Goal: Task Accomplishment & Management: Manage account settings

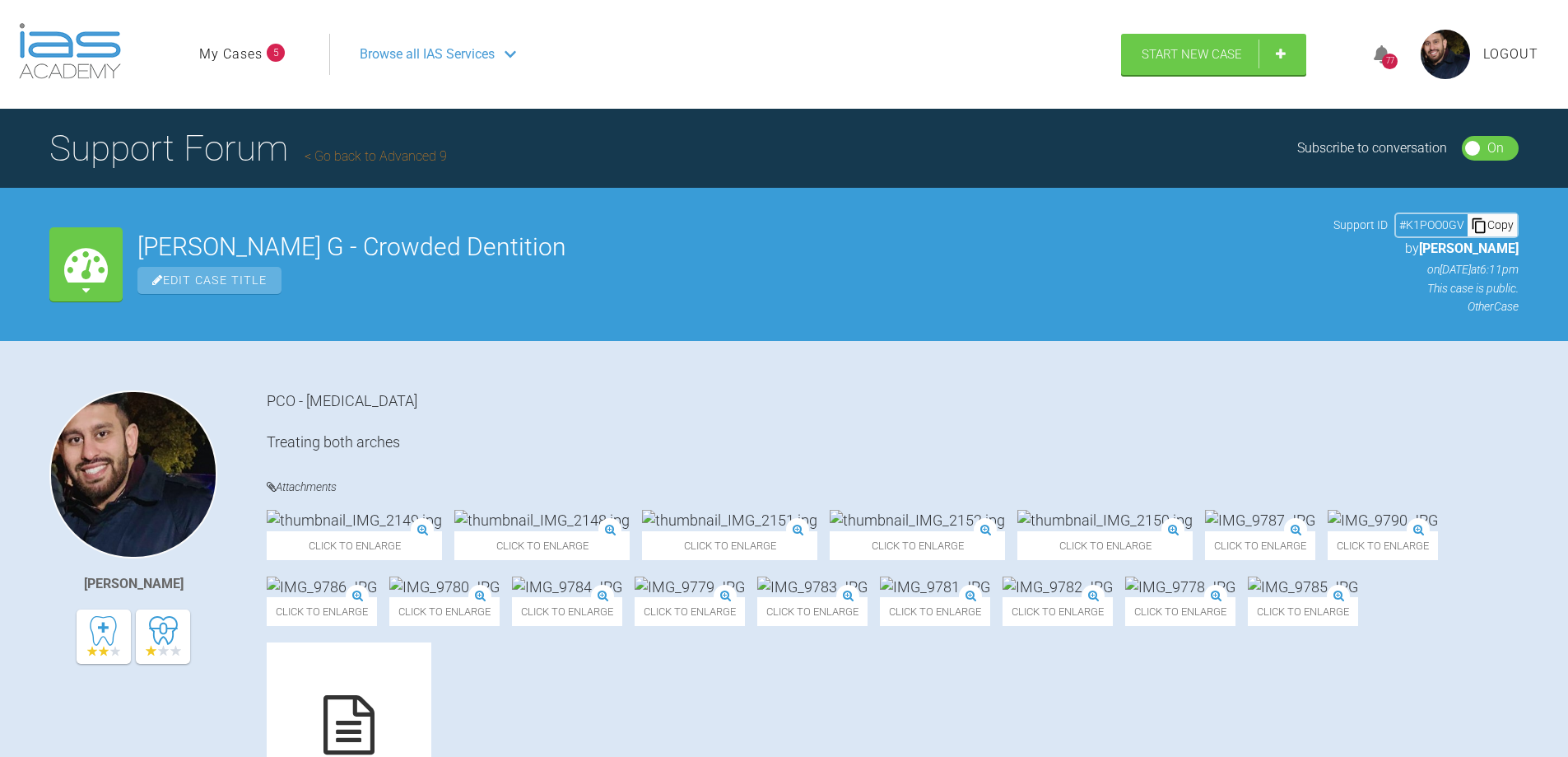
click at [354, 156] on link "Go back to Advanced 9" at bounding box center [375, 156] width 143 height 16
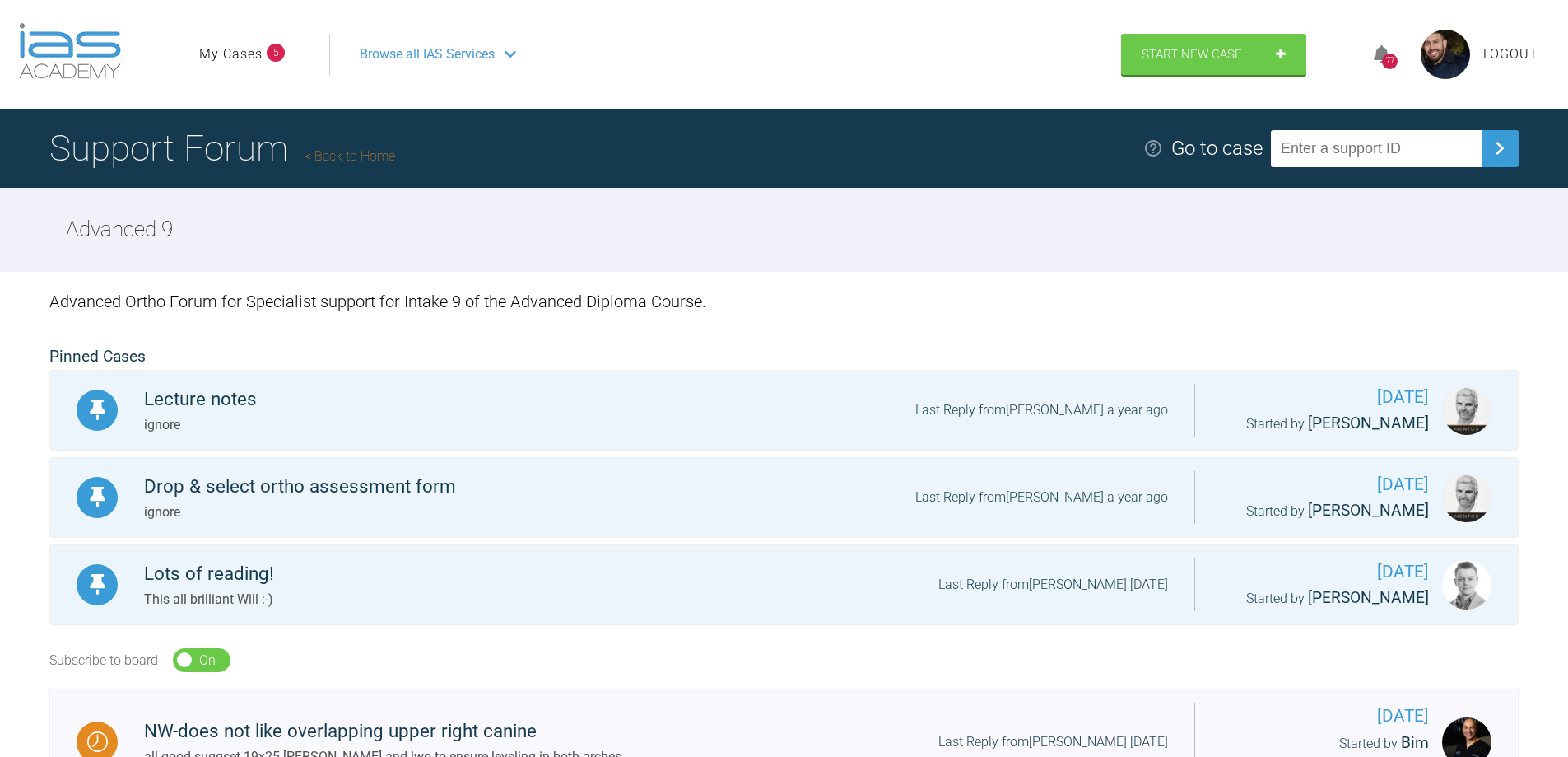
click at [240, 52] on link "My Cases" at bounding box center [230, 54] width 63 height 22
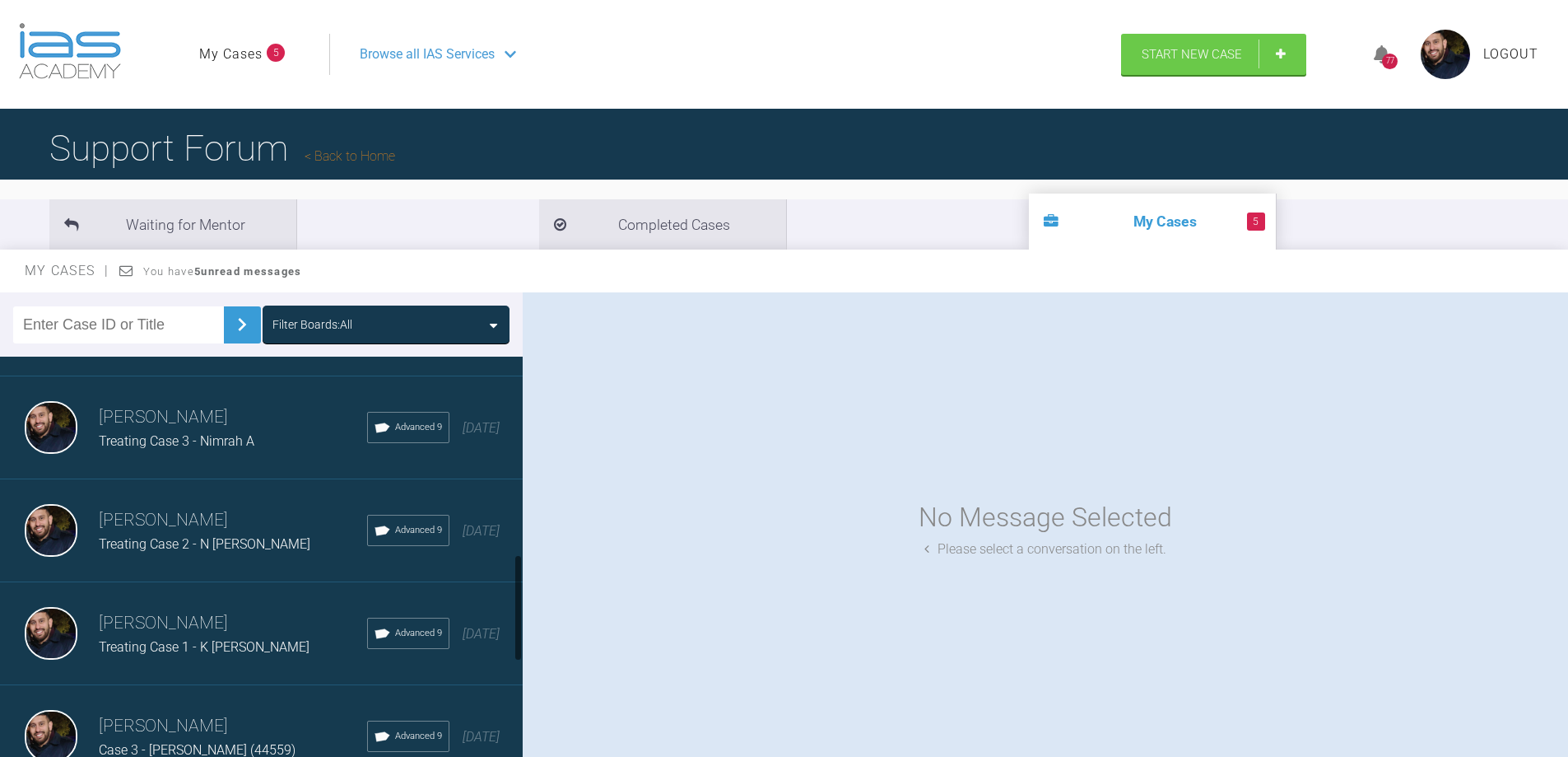
scroll to position [824, 0]
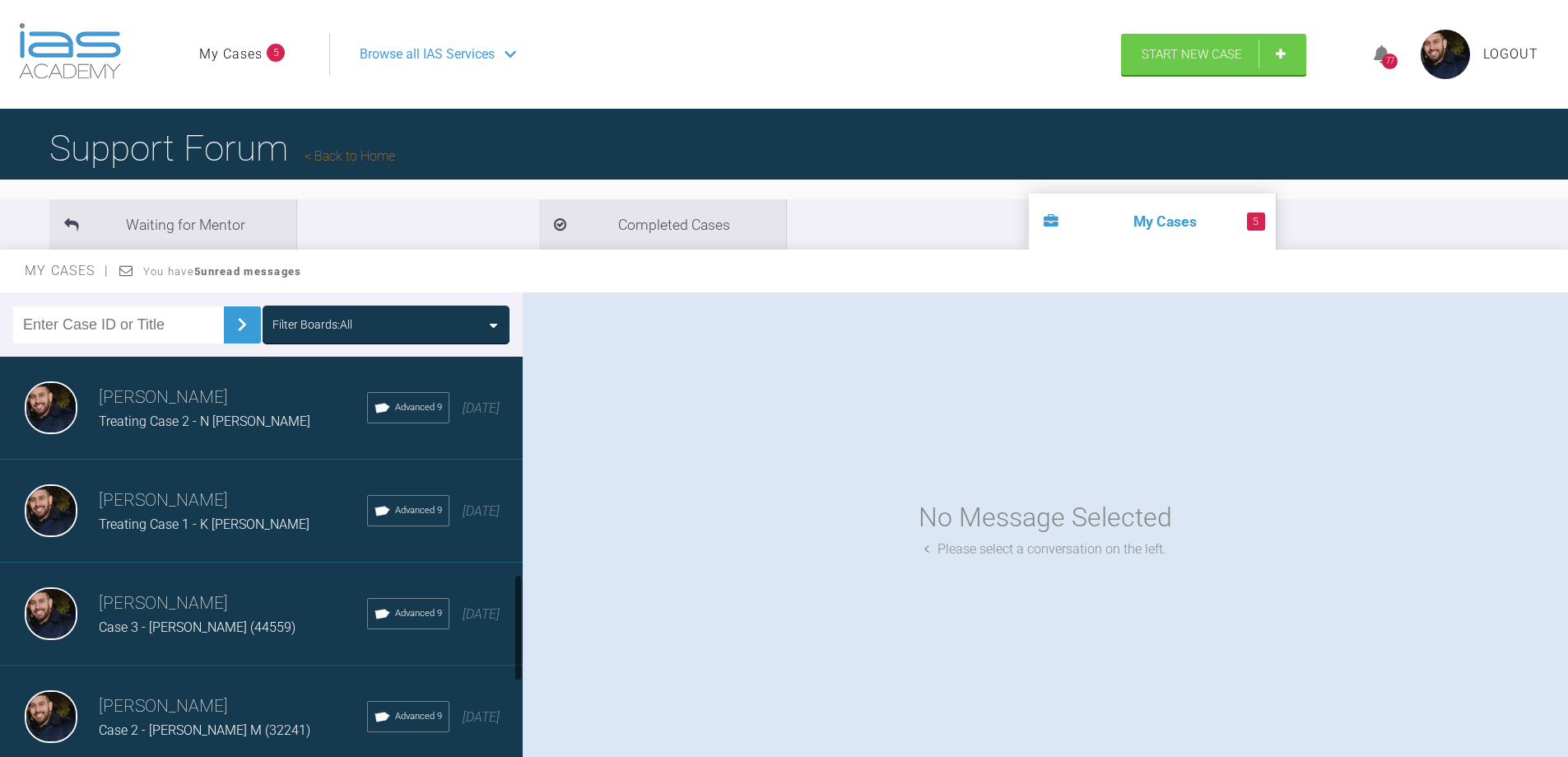
click at [259, 524] on div "Treating Case 1 - K [PERSON_NAME]" at bounding box center [233, 524] width 268 height 22
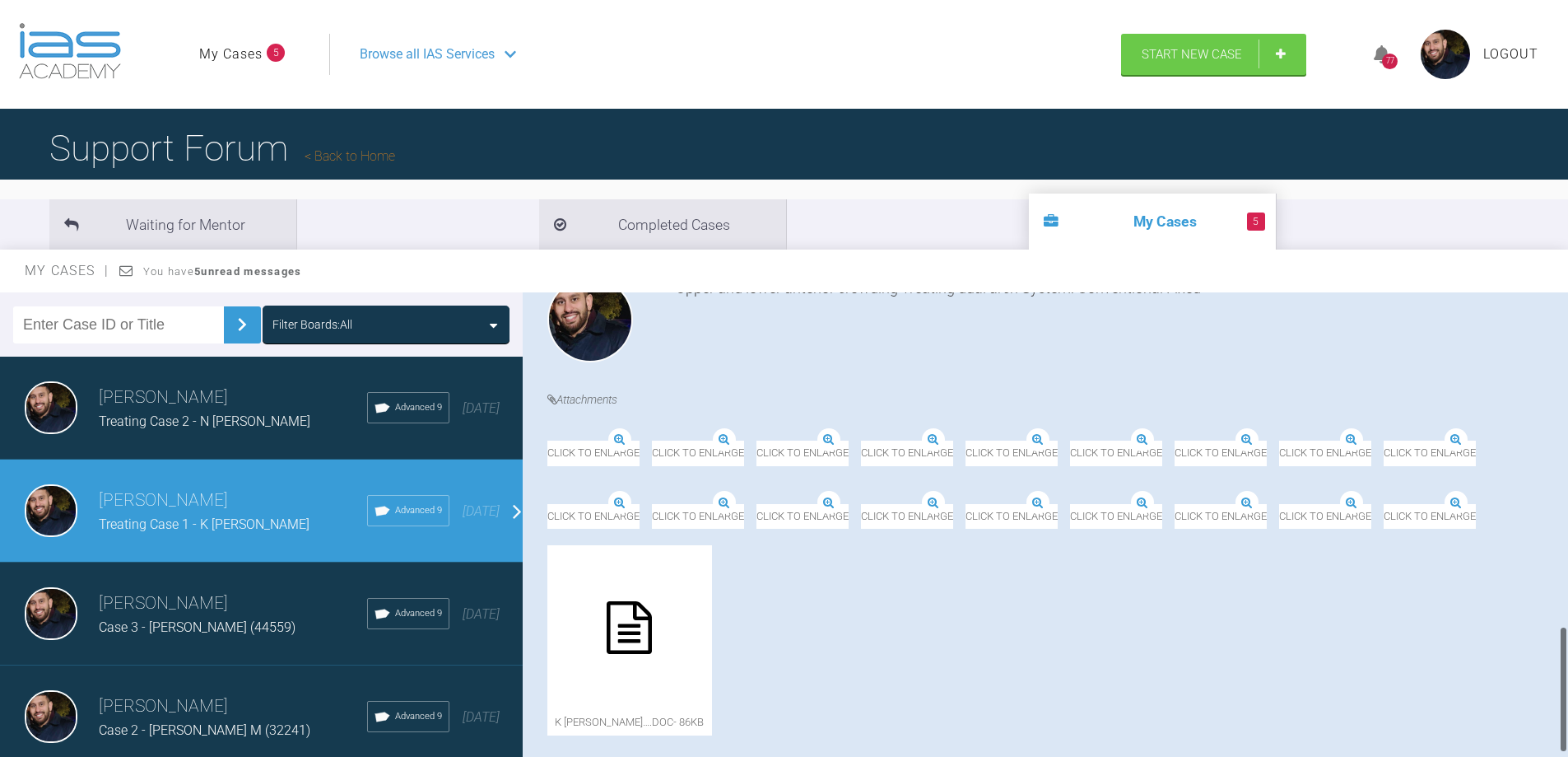
scroll to position [1273, 0]
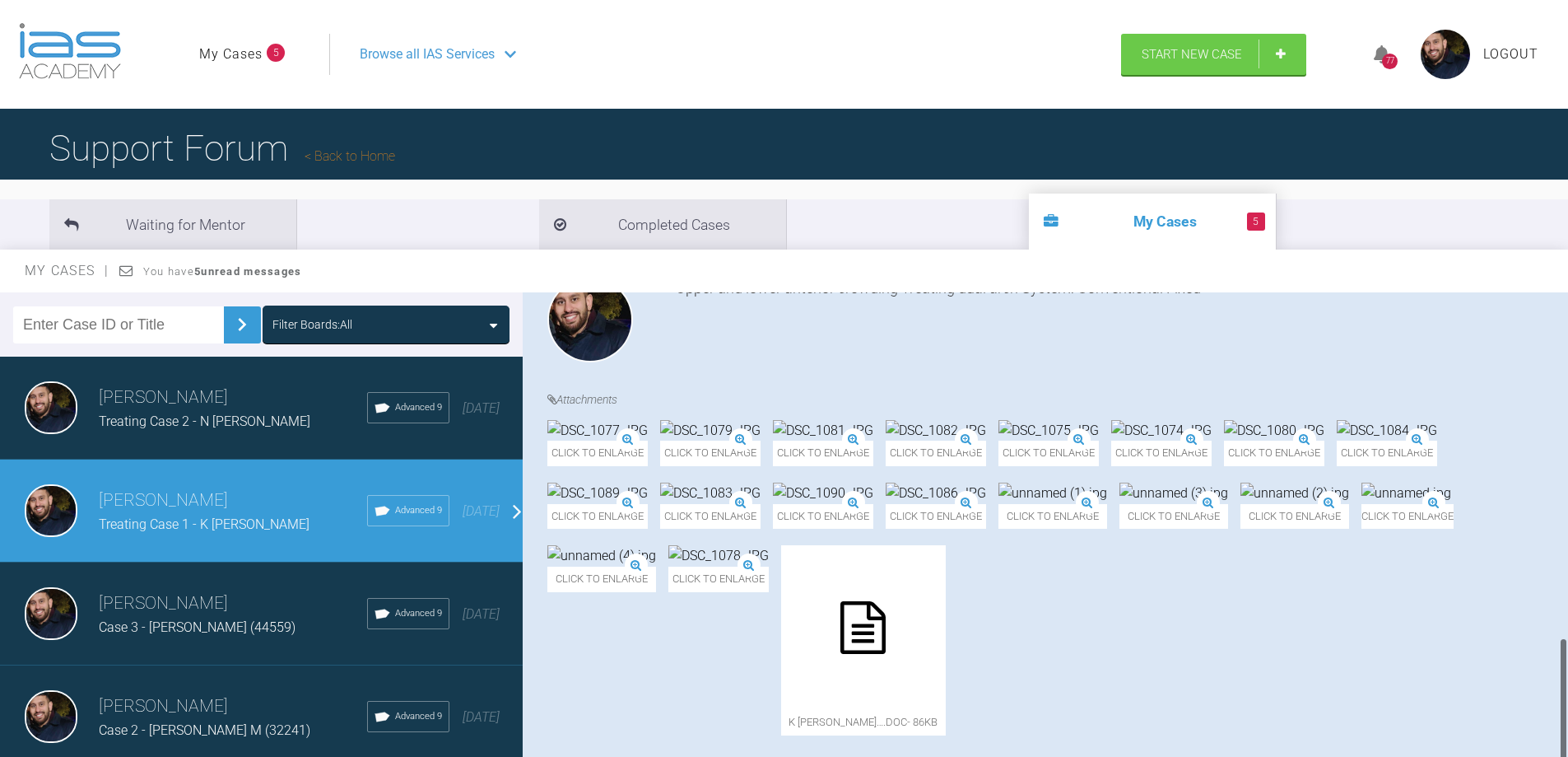
click at [946, 549] on div at bounding box center [863, 627] width 164 height 164
